Goal: Task Accomplishment & Management: Use online tool/utility

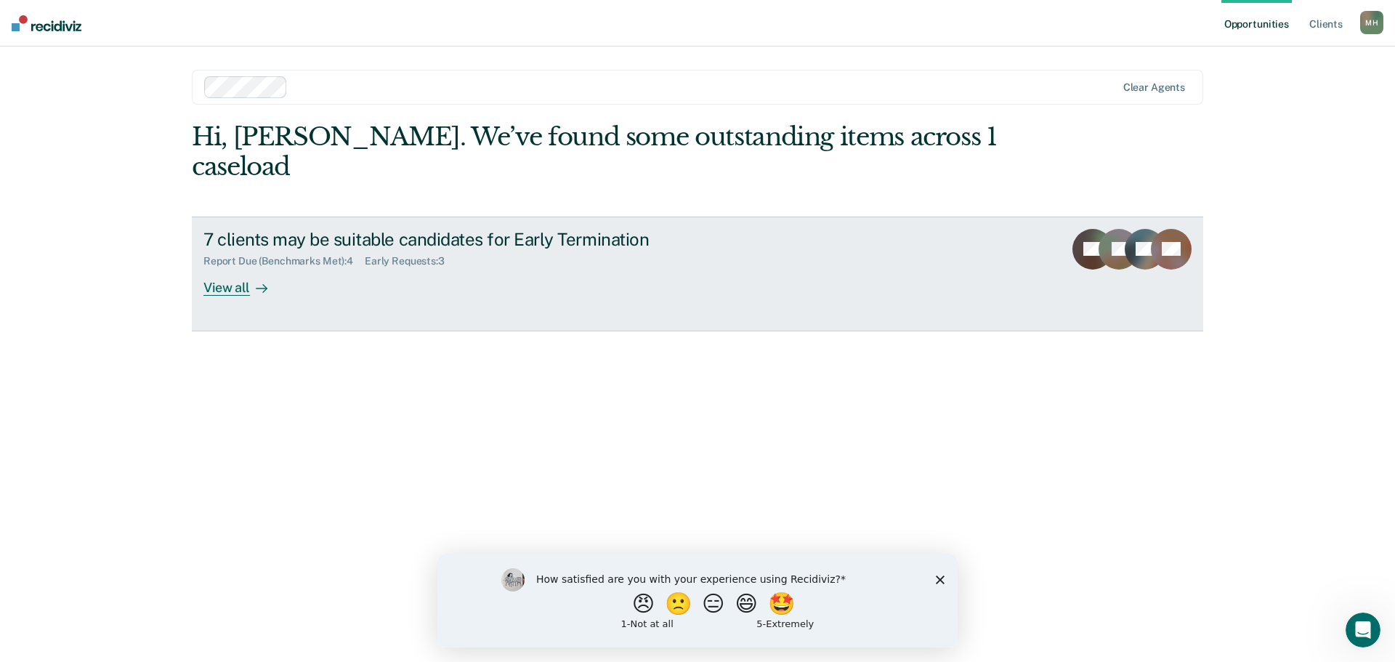
click at [640, 229] on div "7 clients may be suitable candidates for Early Termination" at bounding box center [458, 239] width 510 height 21
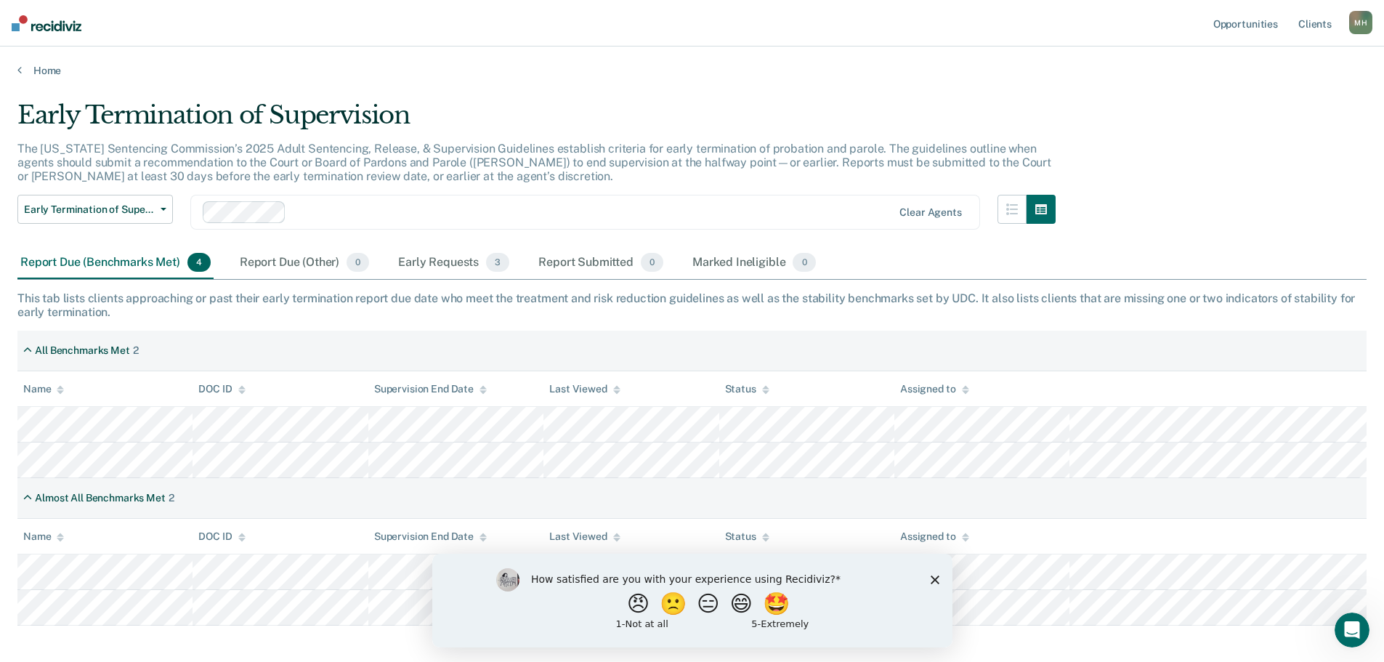
click at [938, 580] on icon "Close survey" at bounding box center [934, 579] width 9 height 9
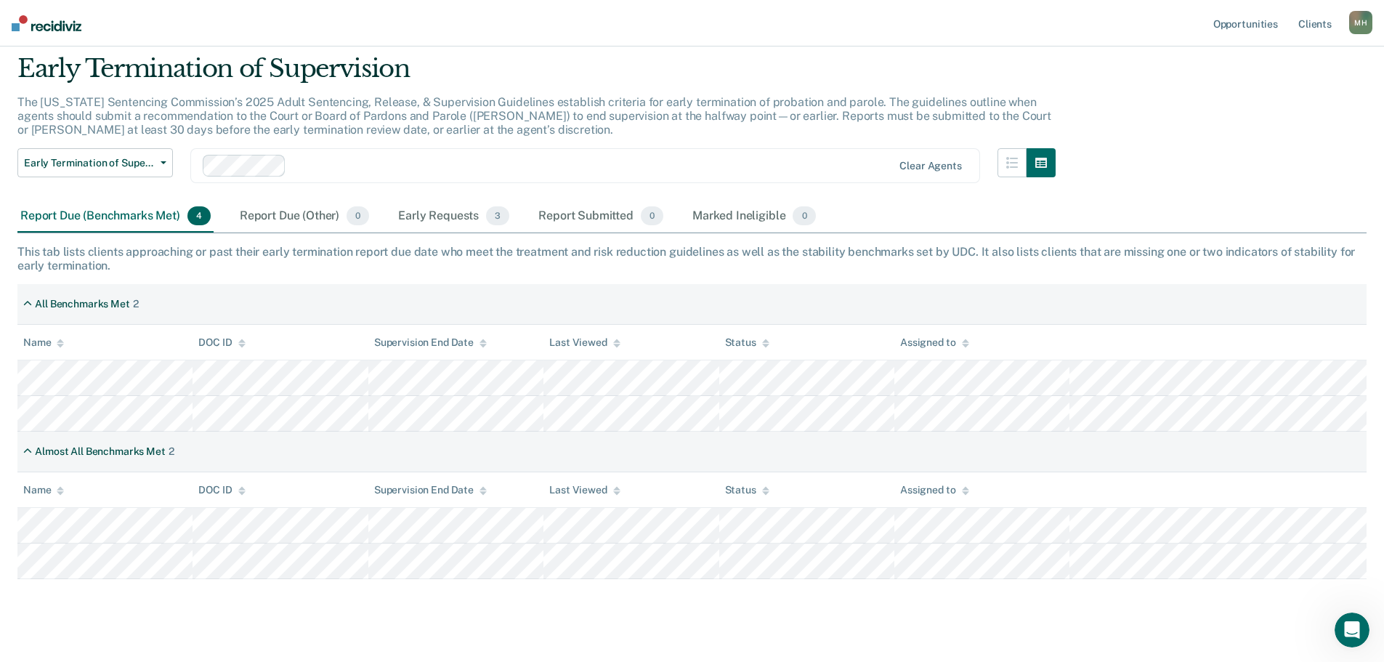
scroll to position [68, 0]
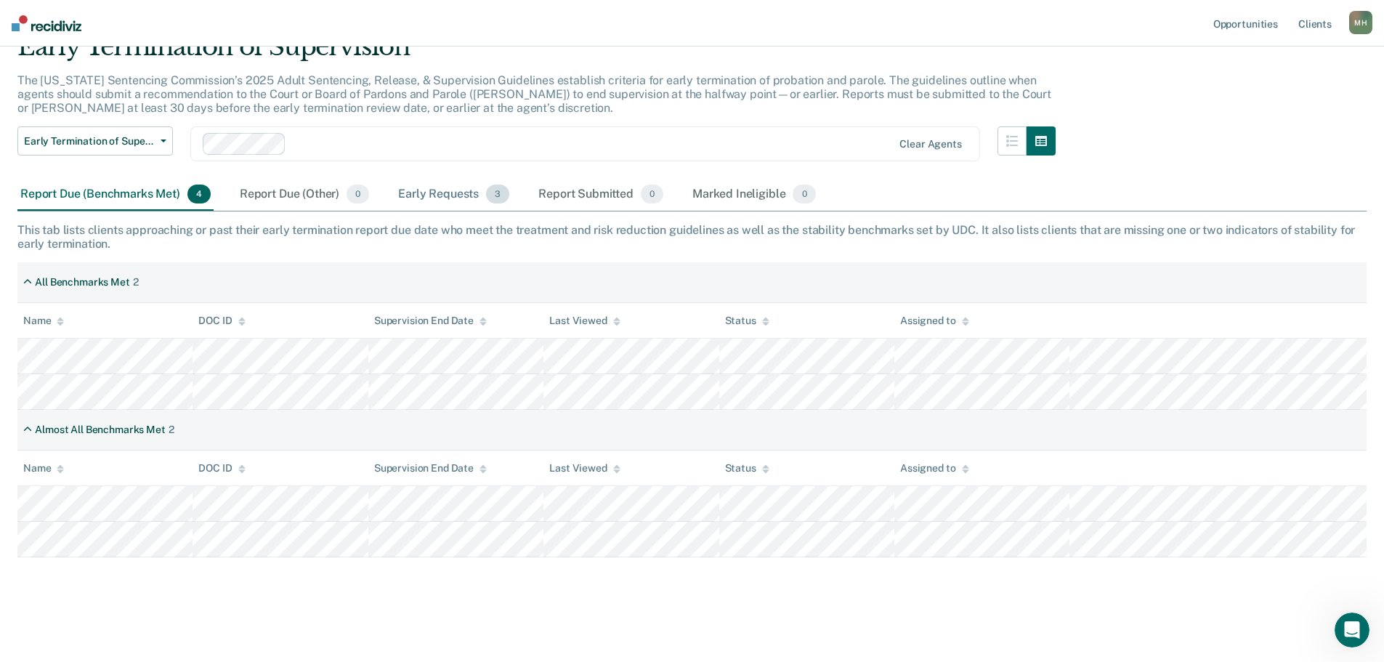
click at [426, 185] on div "Early Requests 3" at bounding box center [453, 195] width 117 height 32
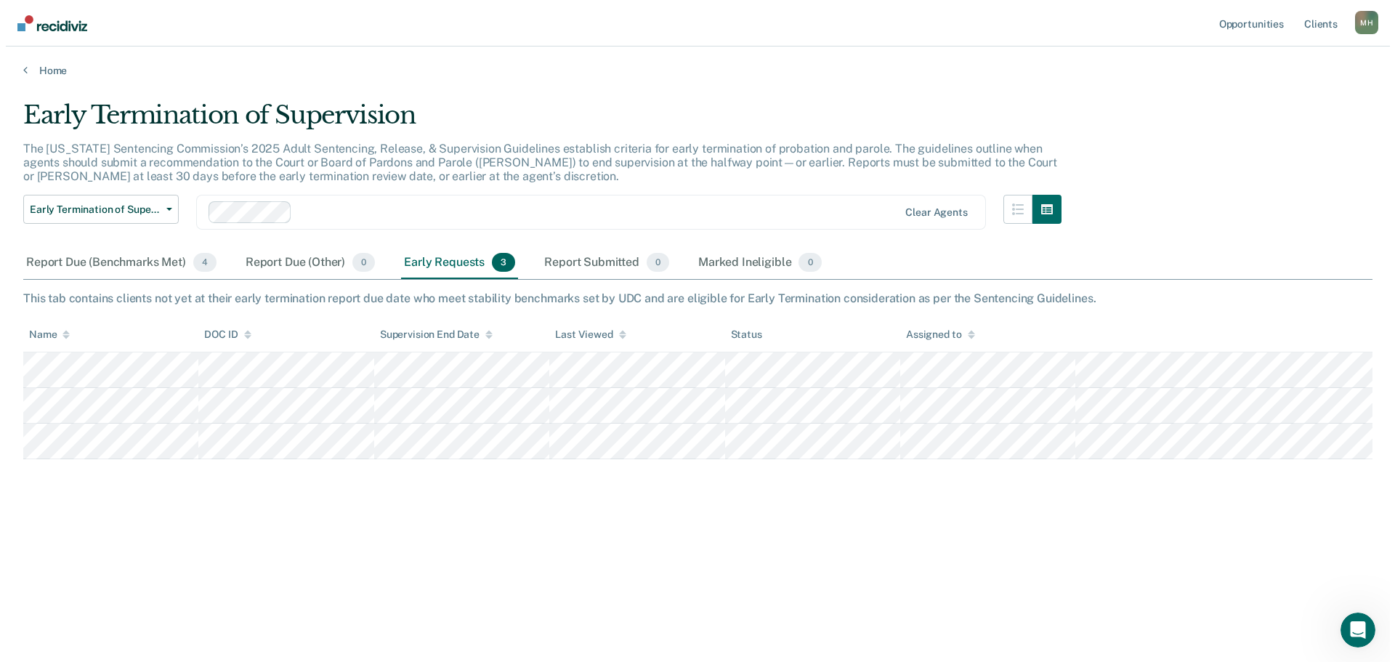
scroll to position [0, 0]
